Goal: Transaction & Acquisition: Purchase product/service

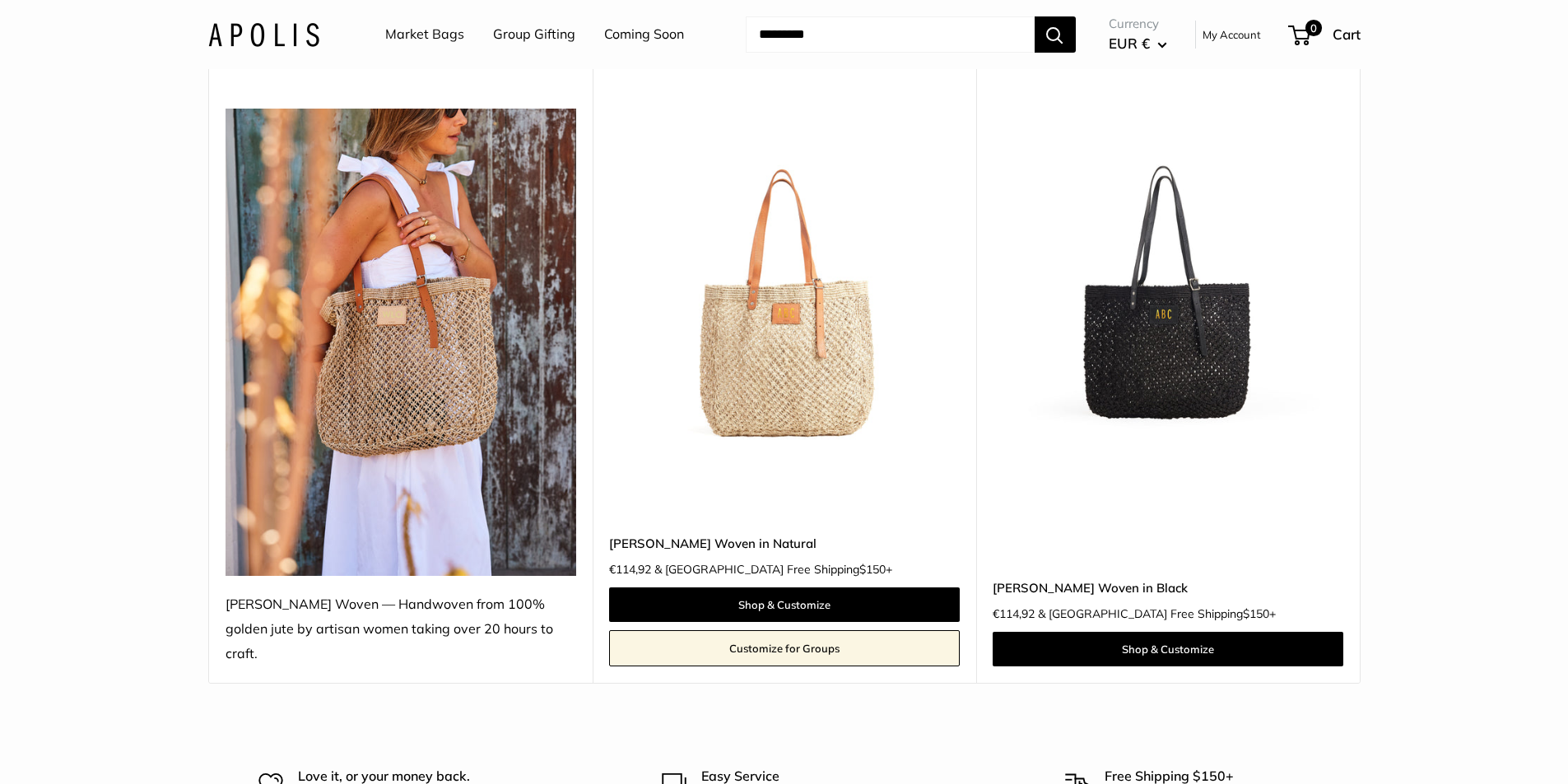
scroll to position [164, 0]
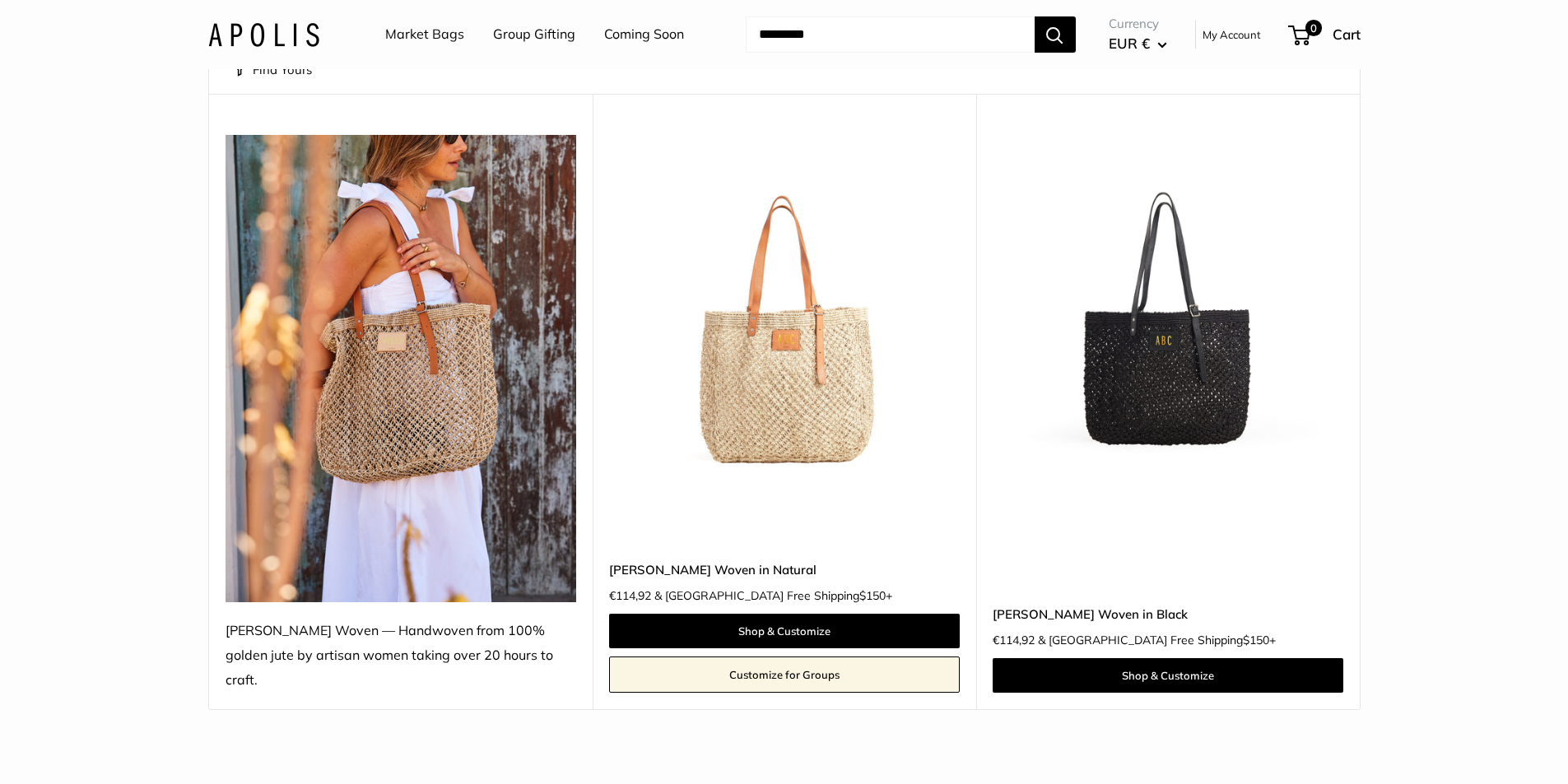
click at [0, 0] on img at bounding box center [0, 0] width 0 height 0
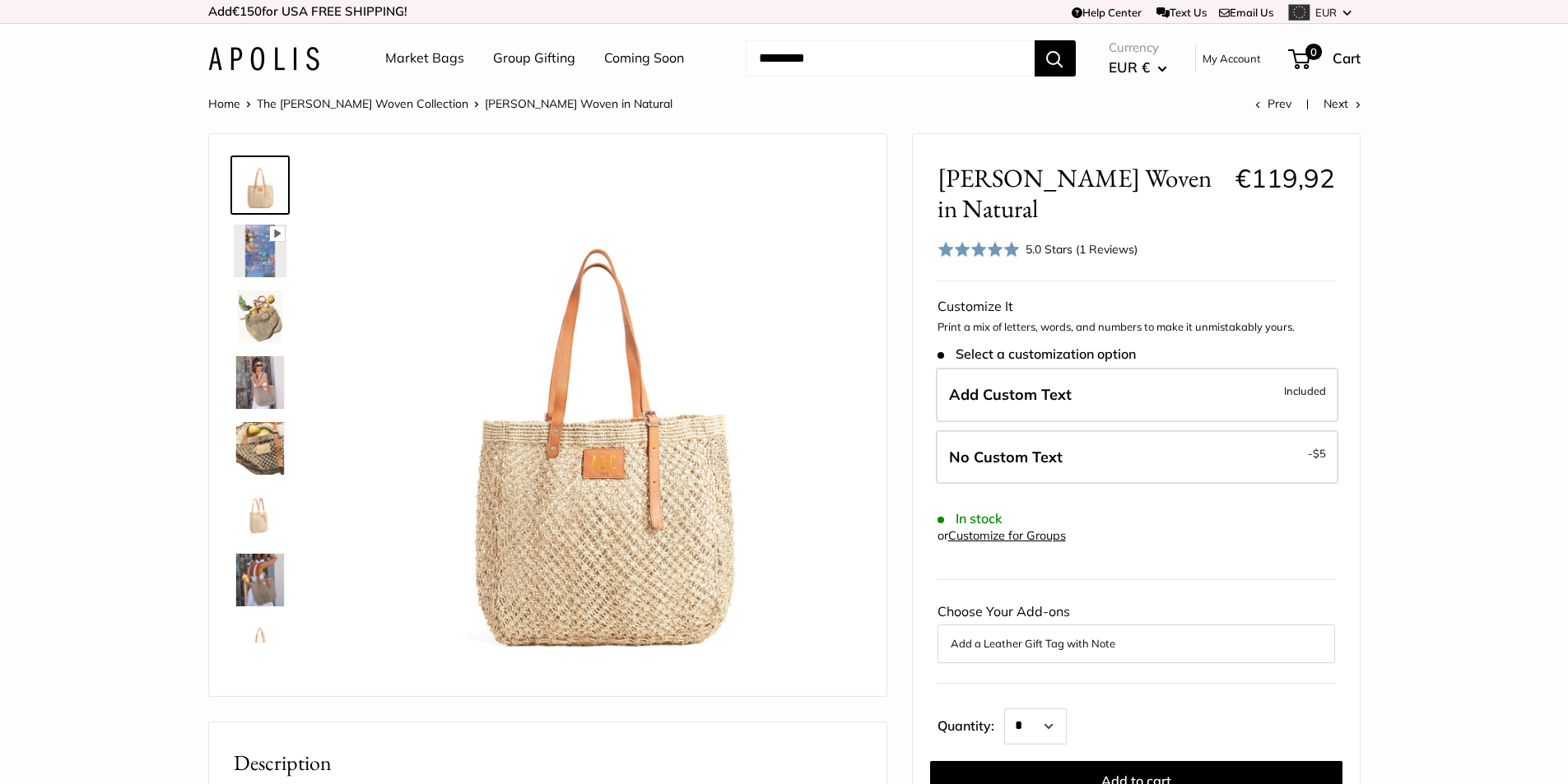
click at [251, 449] on img at bounding box center [260, 448] width 53 height 53
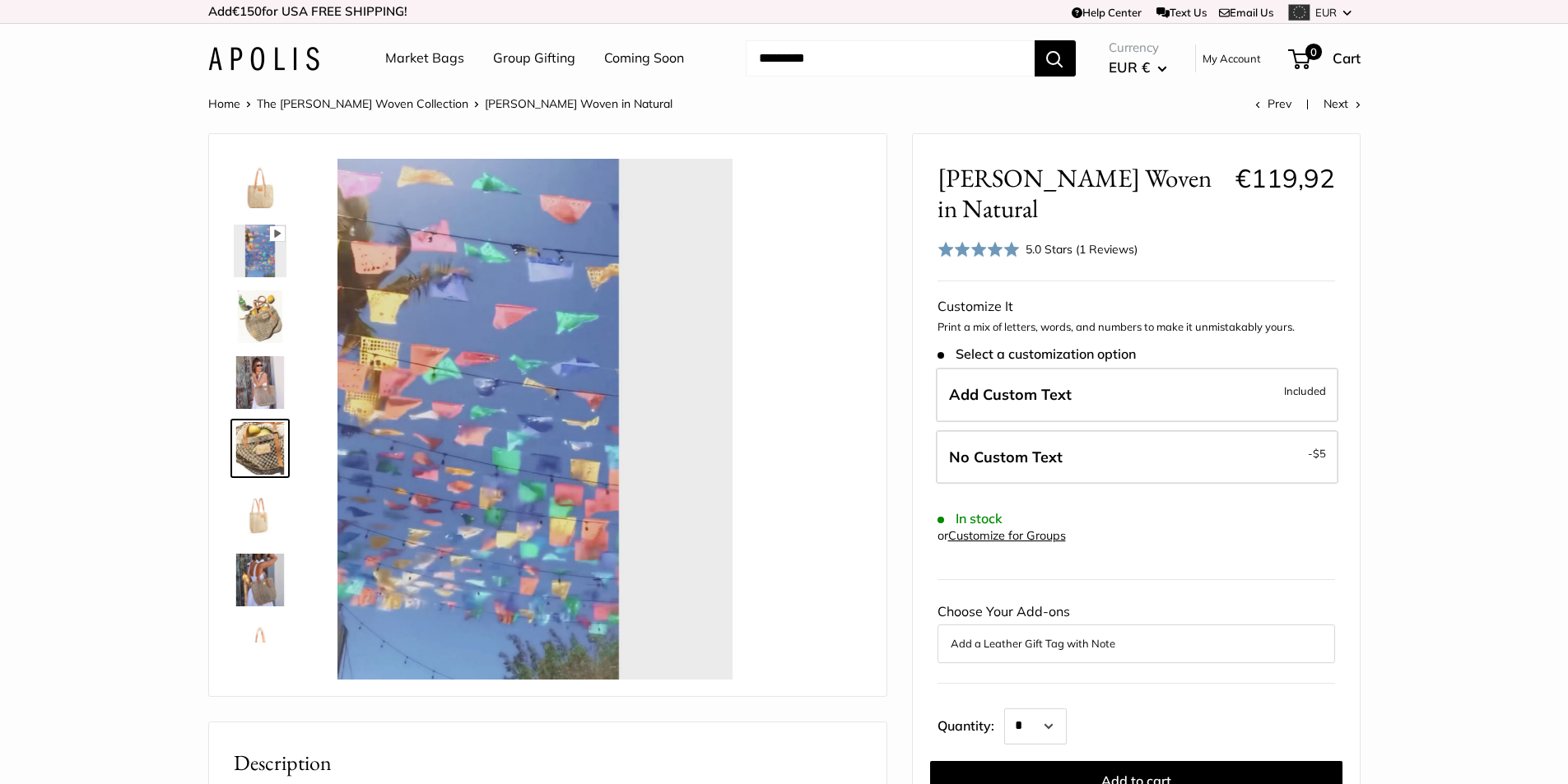
scroll to position [51, 0]
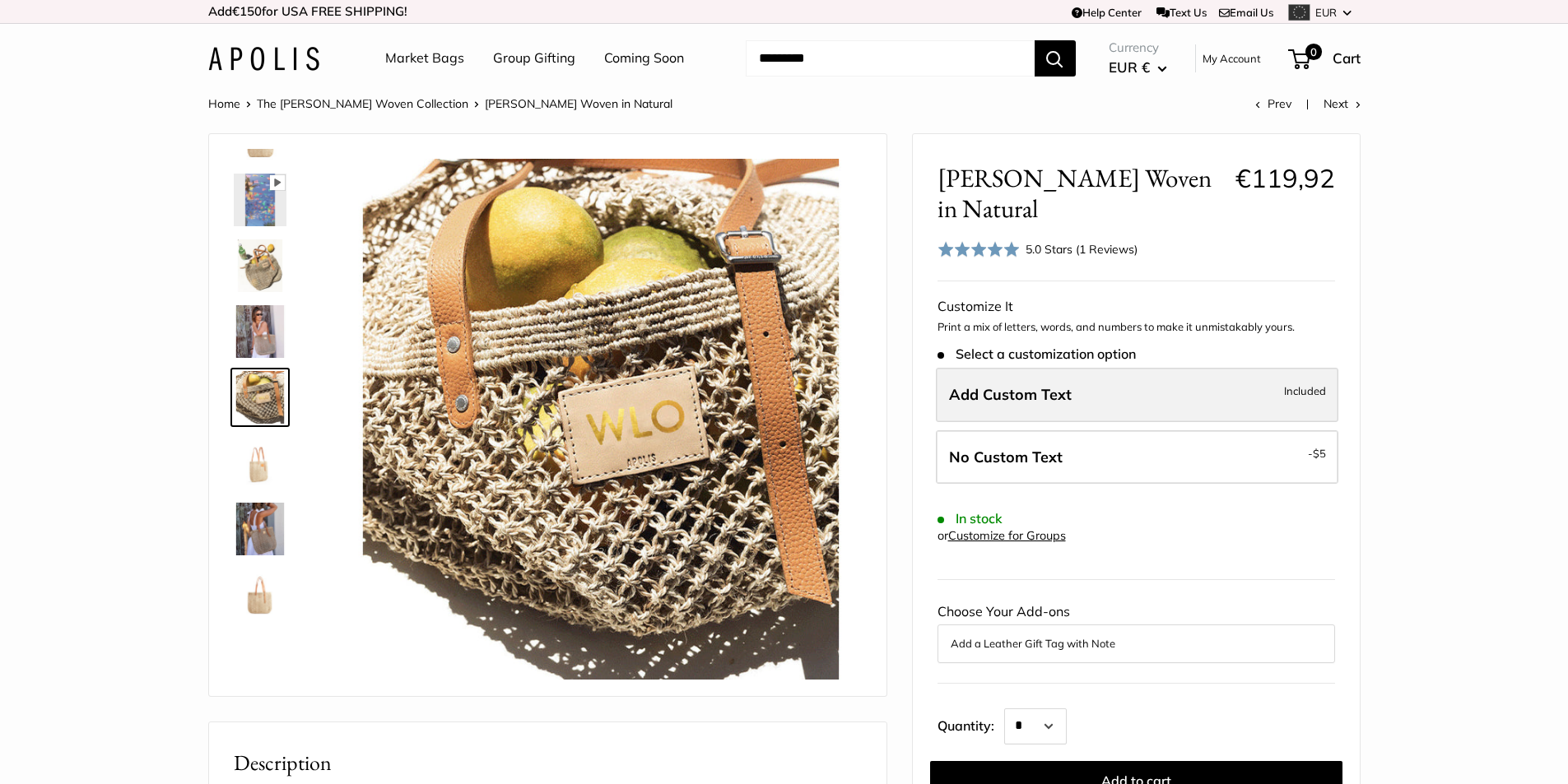
click at [1197, 376] on label "Add Custom Text Included" at bounding box center [1137, 395] width 402 height 55
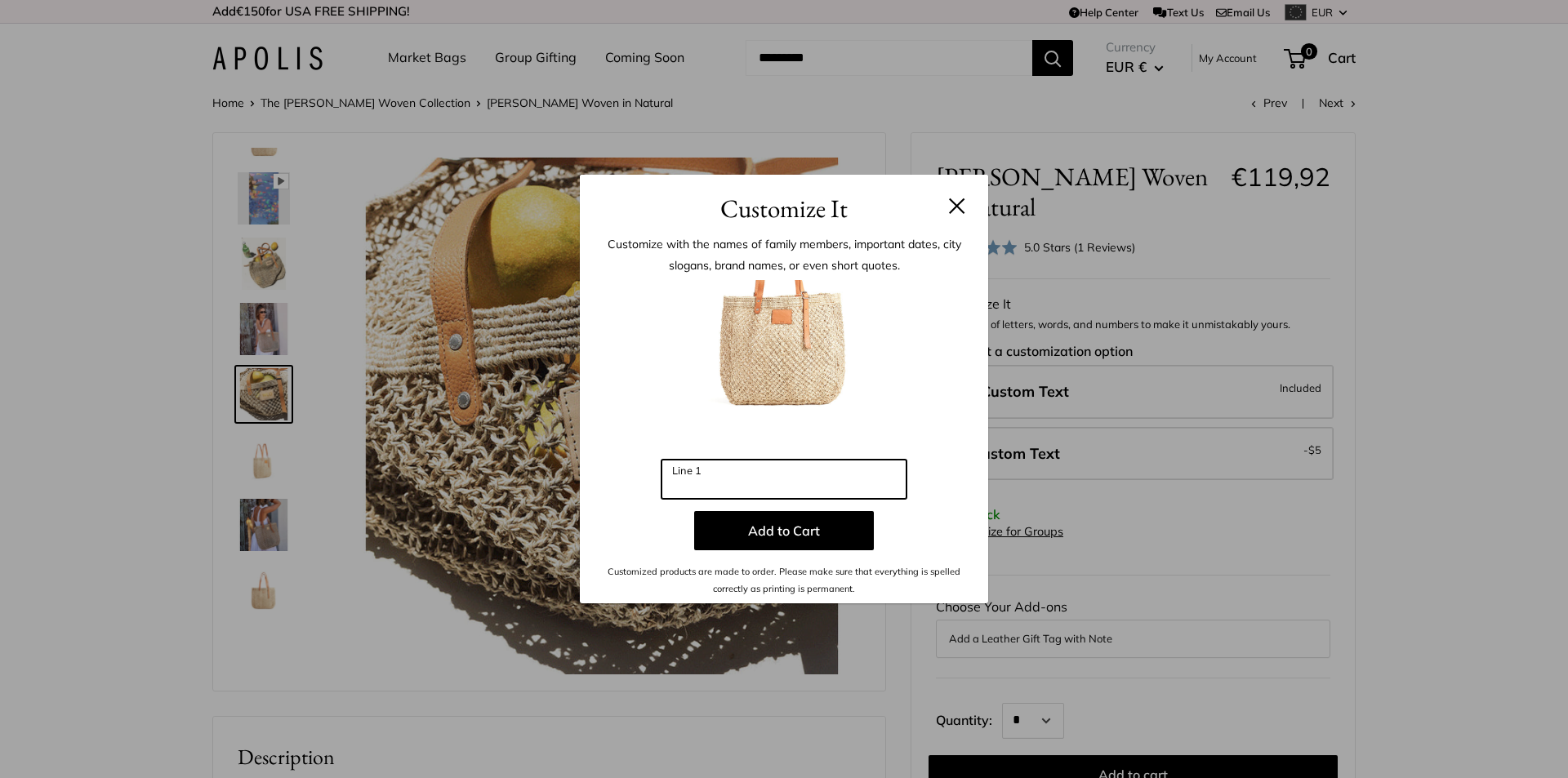
click at [816, 472] on input "Line 1" at bounding box center [784, 479] width 245 height 39
type input "*"
click at [956, 202] on button at bounding box center [957, 206] width 17 height 17
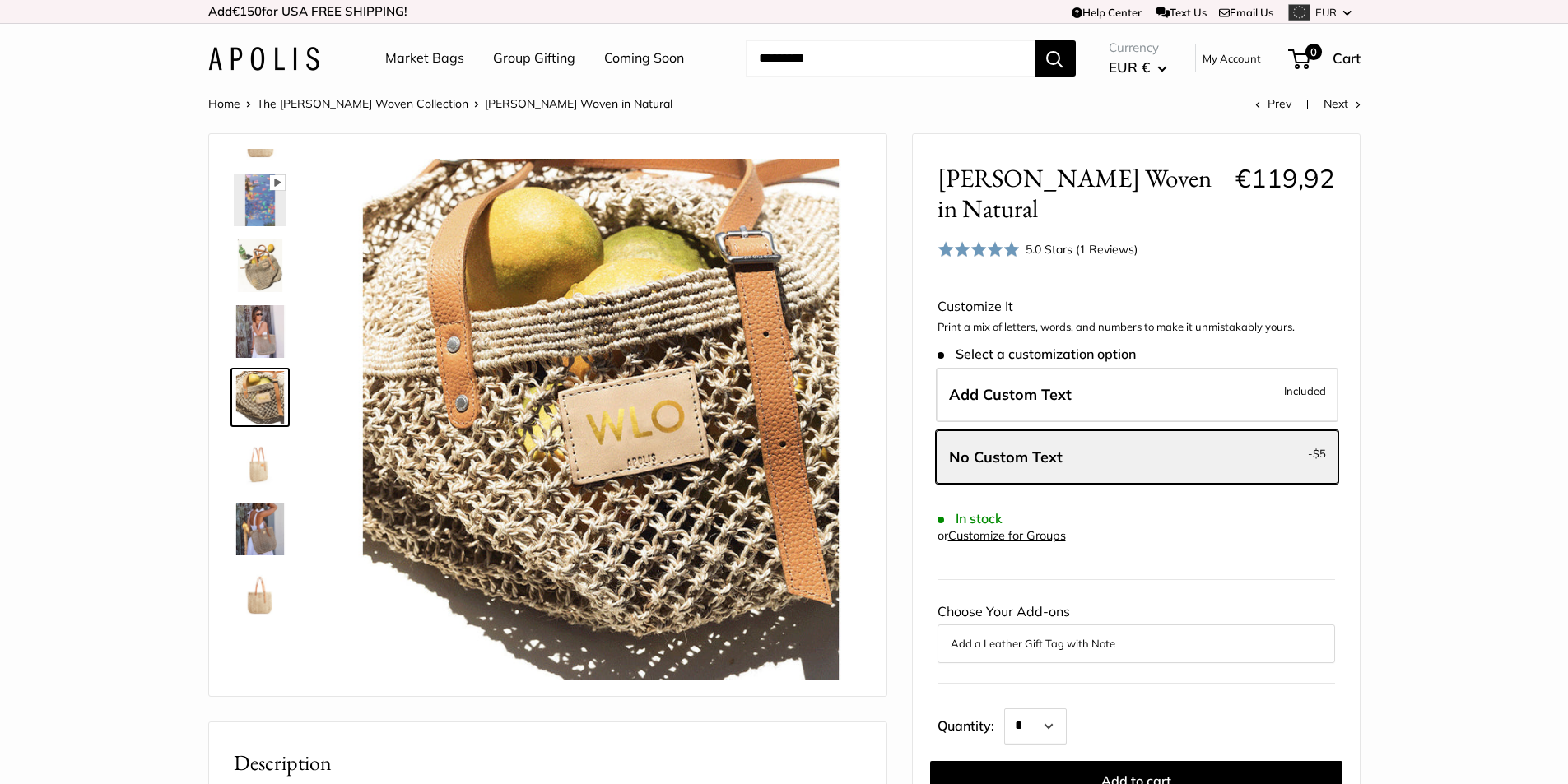
click at [258, 549] on img at bounding box center [260, 529] width 53 height 53
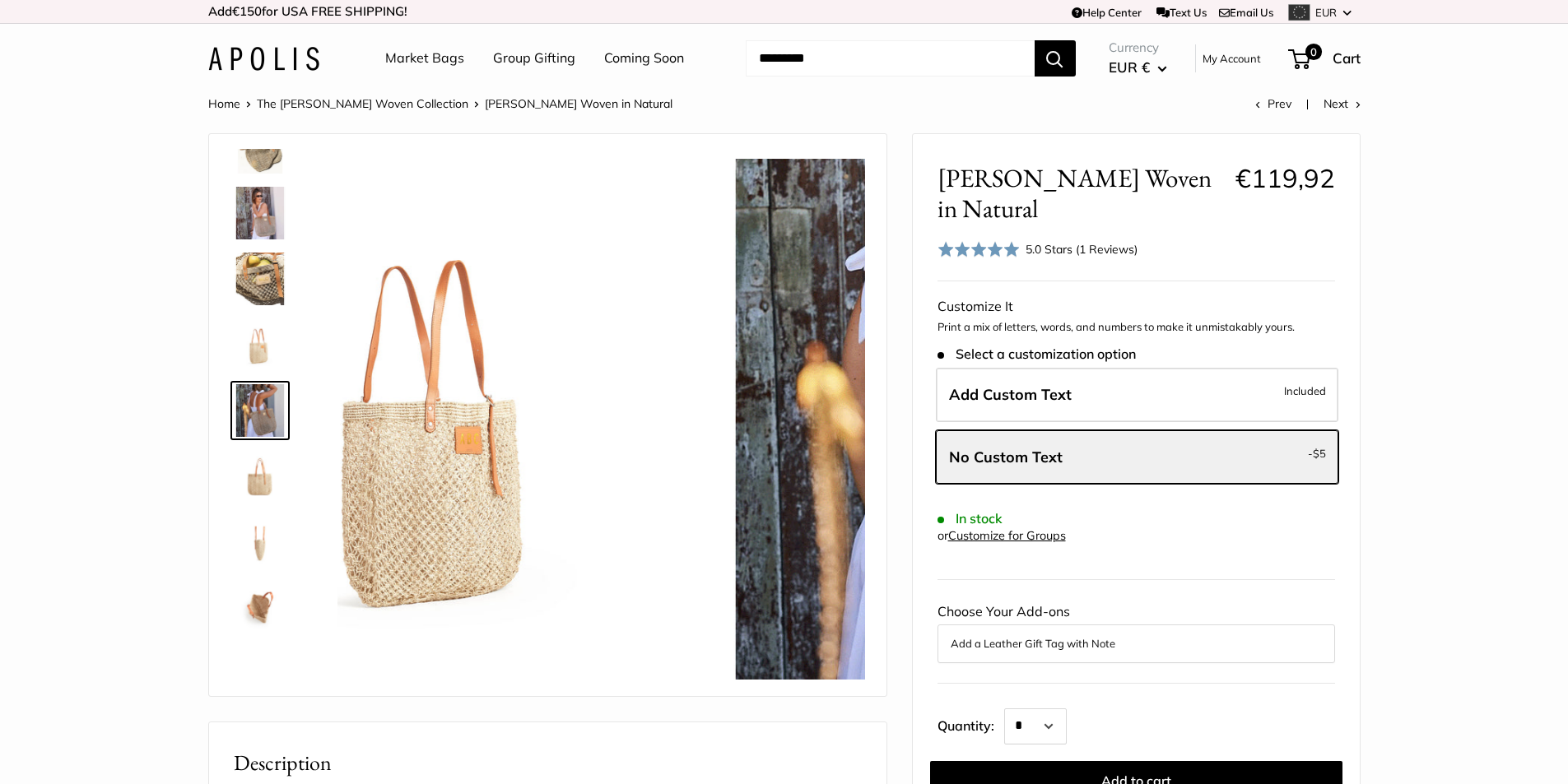
scroll to position [183, 0]
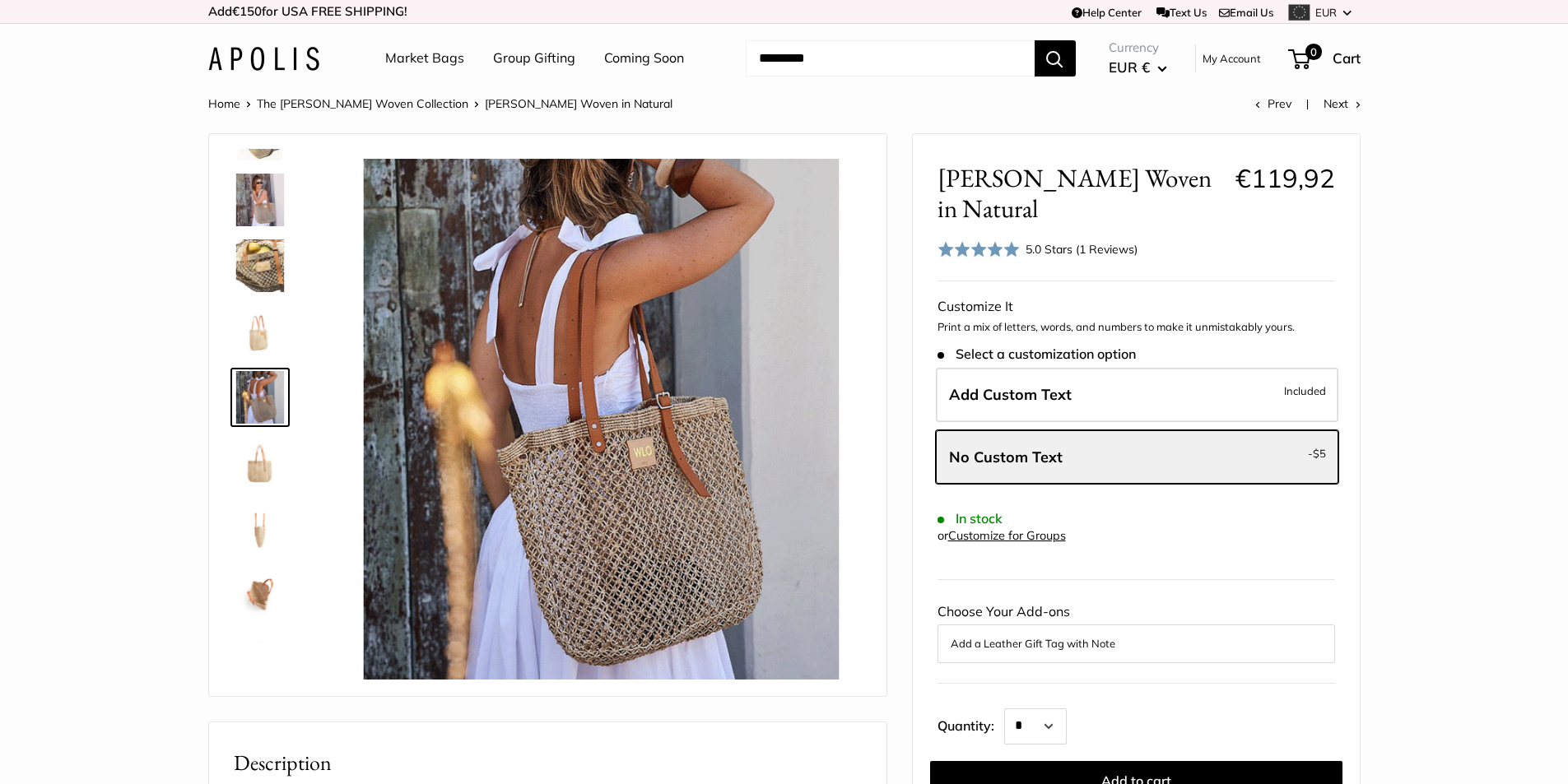
click at [1088, 634] on button "Add a Leather Gift Tag with Note" at bounding box center [1136, 644] width 371 height 20
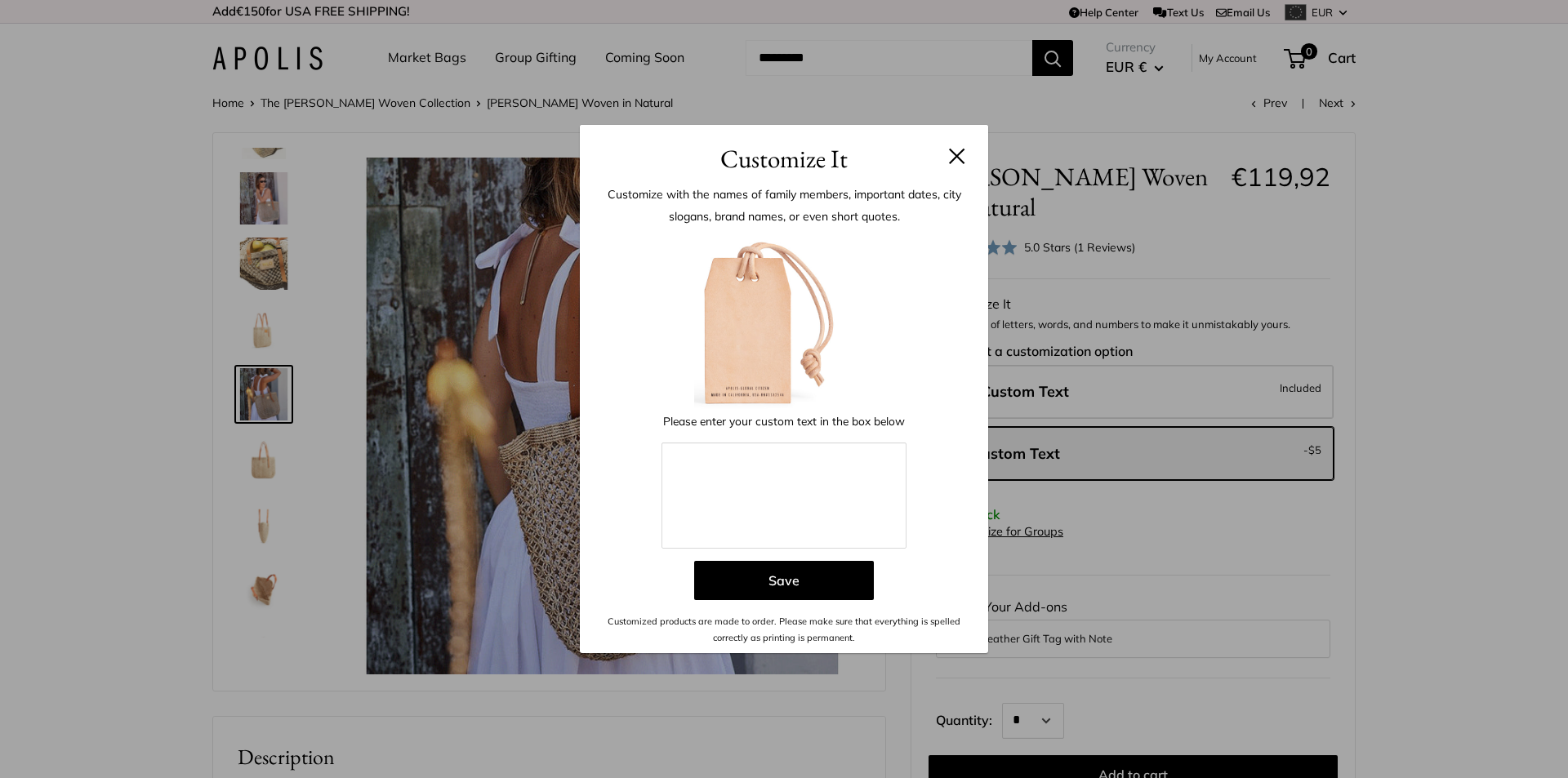
click at [955, 155] on button at bounding box center [957, 156] width 17 height 17
